Goal: Task Accomplishment & Management: Manage account settings

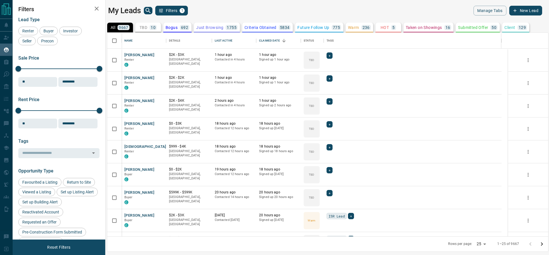
scroll to position [197, 434]
click at [150, 29] on button "TBD 10" at bounding box center [148, 28] width 26 height 10
click at [158, 55] on icon "Open in New Tab" at bounding box center [159, 54] width 5 height 5
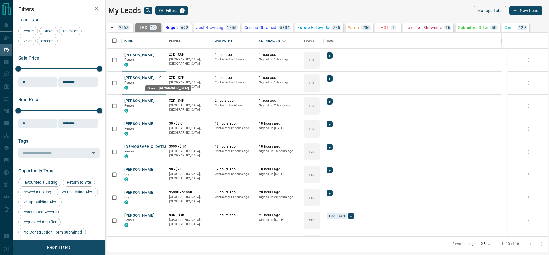
click at [160, 76] on icon "Open in New Tab" at bounding box center [159, 77] width 3 height 3
click at [162, 102] on link "Open in New Tab" at bounding box center [159, 100] width 7 height 7
click at [160, 124] on icon "Open in New Tab" at bounding box center [159, 123] width 5 height 5
click at [160, 147] on icon "Open in New Tab" at bounding box center [159, 146] width 5 height 5
click at [160, 168] on icon "Open in New Tab" at bounding box center [159, 168] width 3 height 3
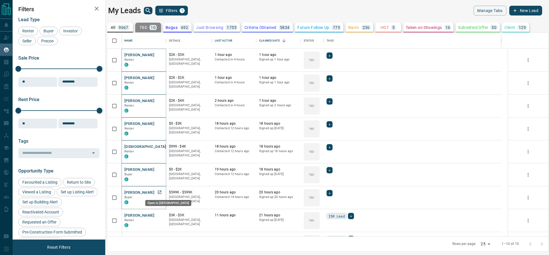
click at [160, 194] on link "Open in New Tab" at bounding box center [159, 191] width 7 height 7
click at [161, 193] on icon "Open in New Tab" at bounding box center [159, 192] width 5 height 5
click at [159, 214] on icon "Open in New Tab" at bounding box center [159, 215] width 5 height 5
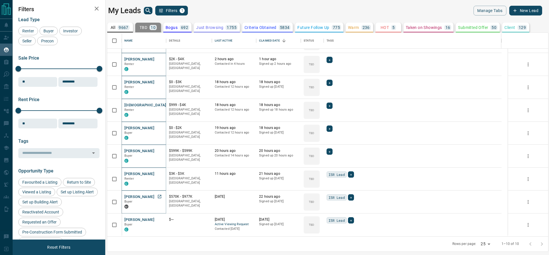
click at [160, 197] on link "Open in New Tab" at bounding box center [159, 195] width 7 height 7
click at [158, 219] on icon "Open in New Tab" at bounding box center [159, 219] width 5 height 5
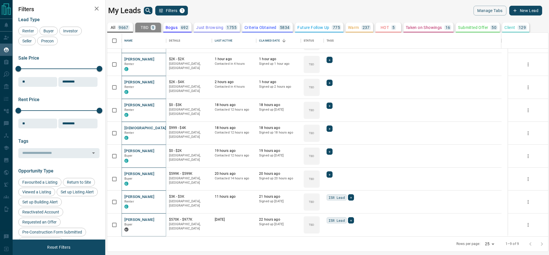
scroll to position [19, 0]
